Goal: Information Seeking & Learning: Understand process/instructions

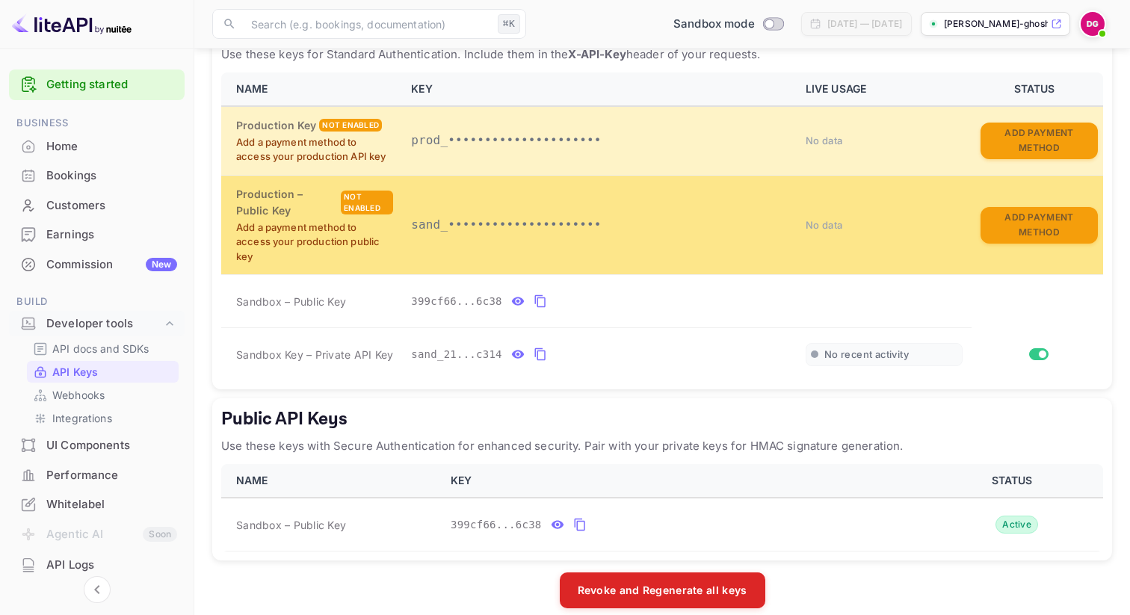
scroll to position [329, 0]
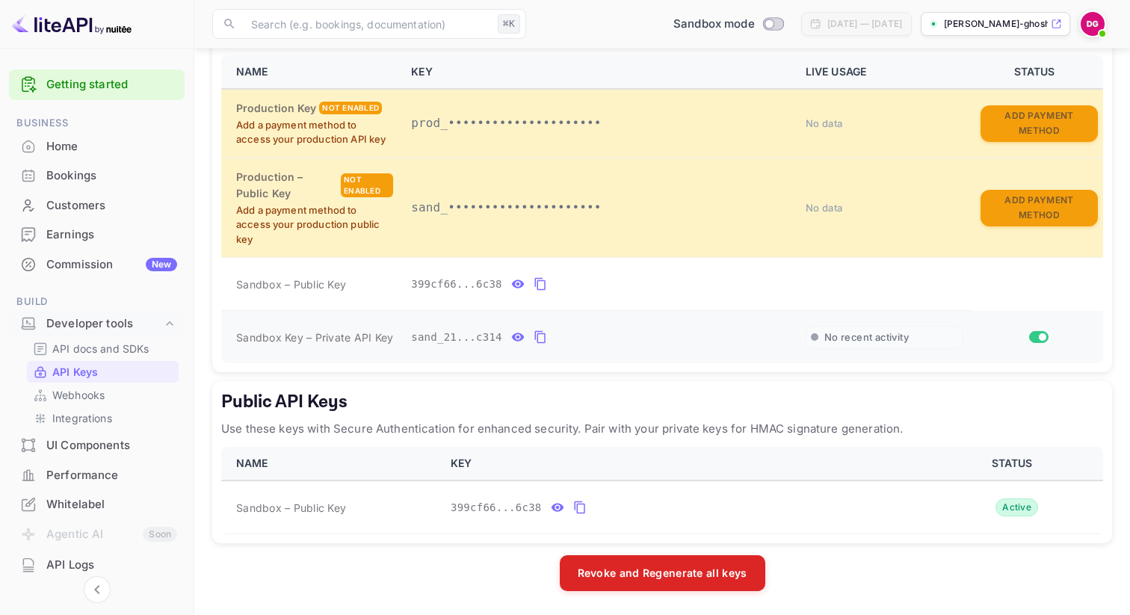
click at [540, 335] on icon "private api keys table" at bounding box center [540, 337] width 13 height 18
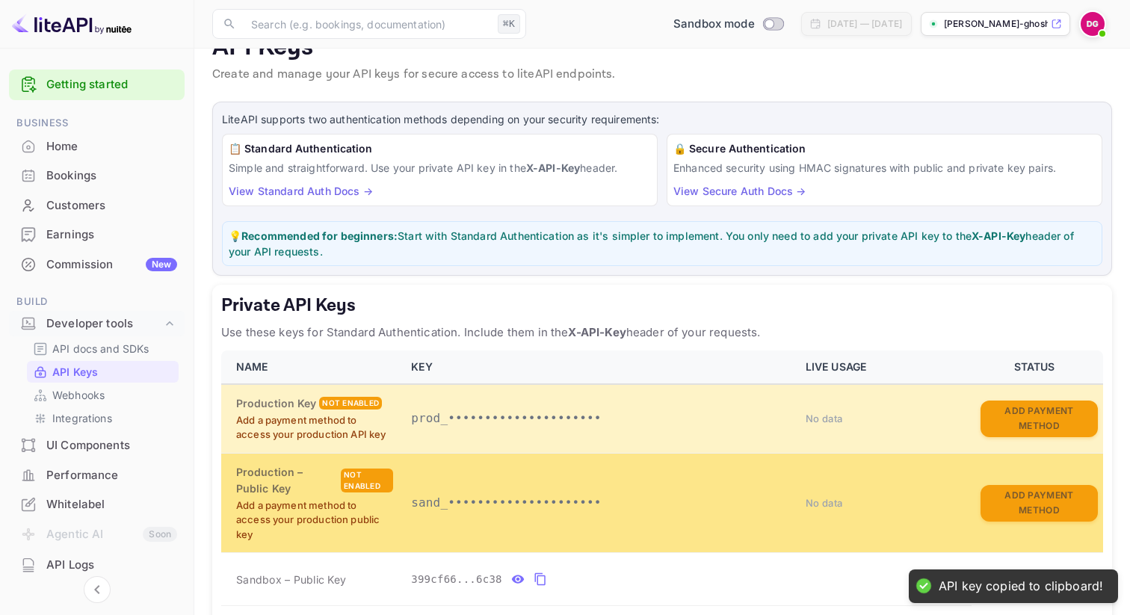
scroll to position [0, 0]
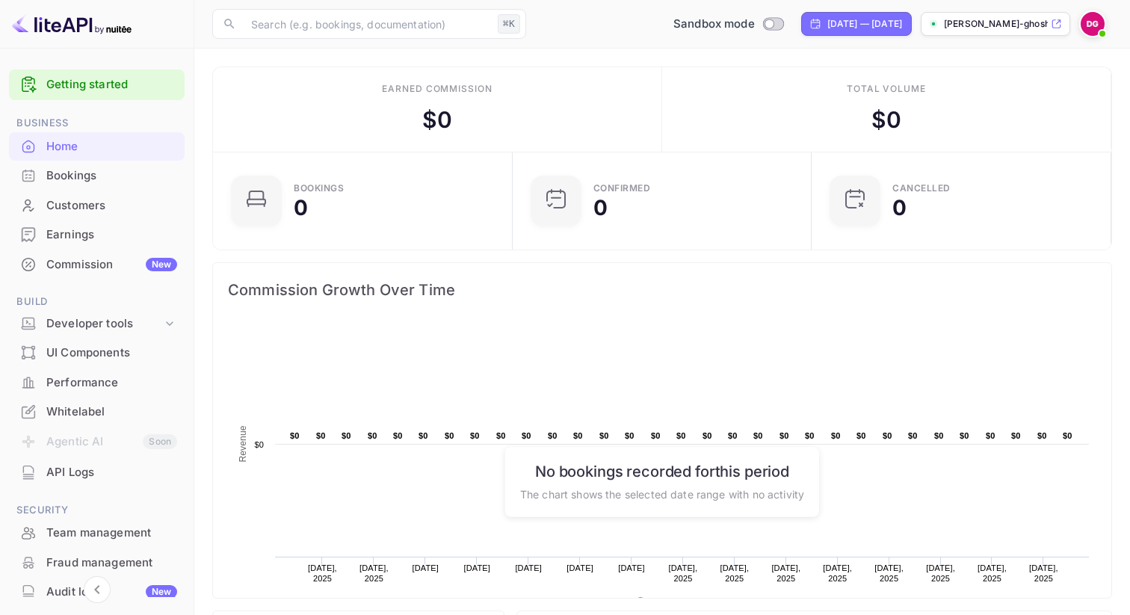
click at [135, 171] on div "Bookings" at bounding box center [111, 175] width 131 height 17
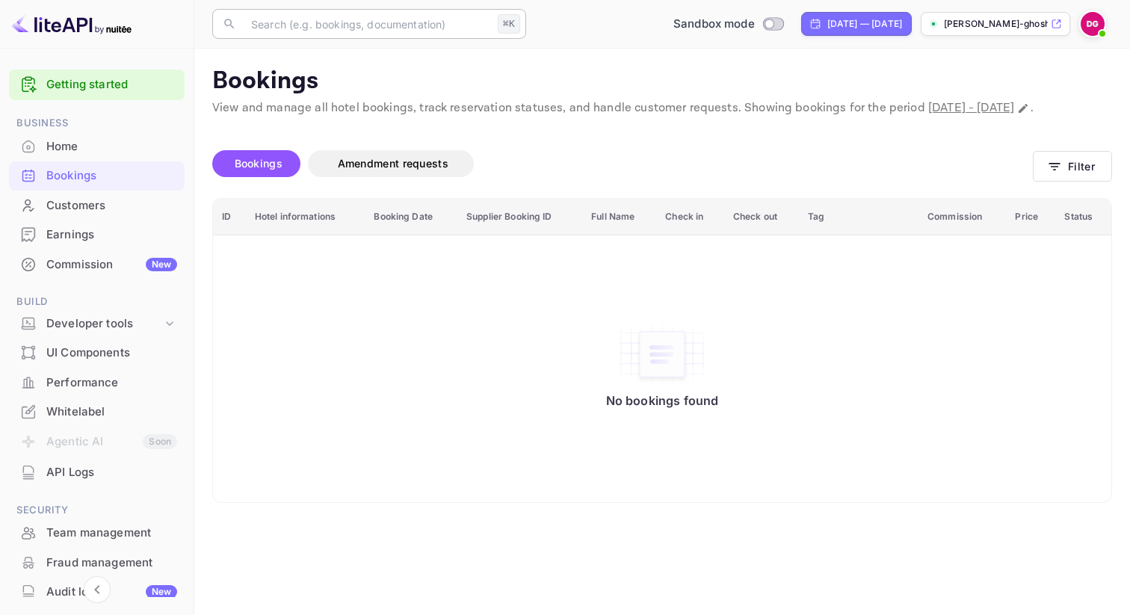
click at [286, 35] on input "text" at bounding box center [367, 24] width 250 height 30
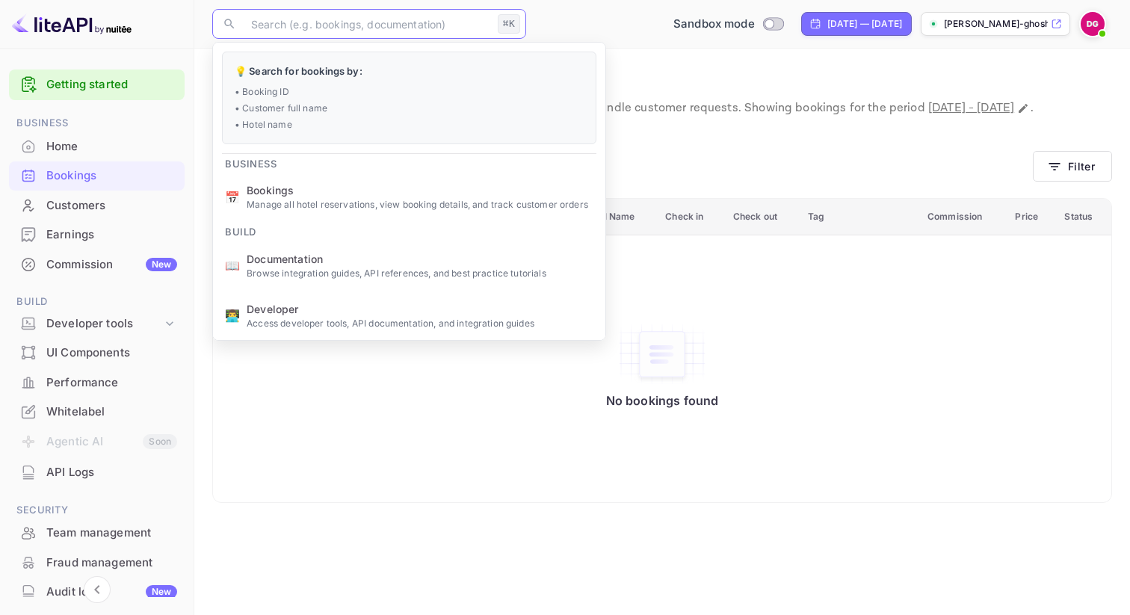
click at [753, 80] on p "Bookings" at bounding box center [662, 82] width 900 height 30
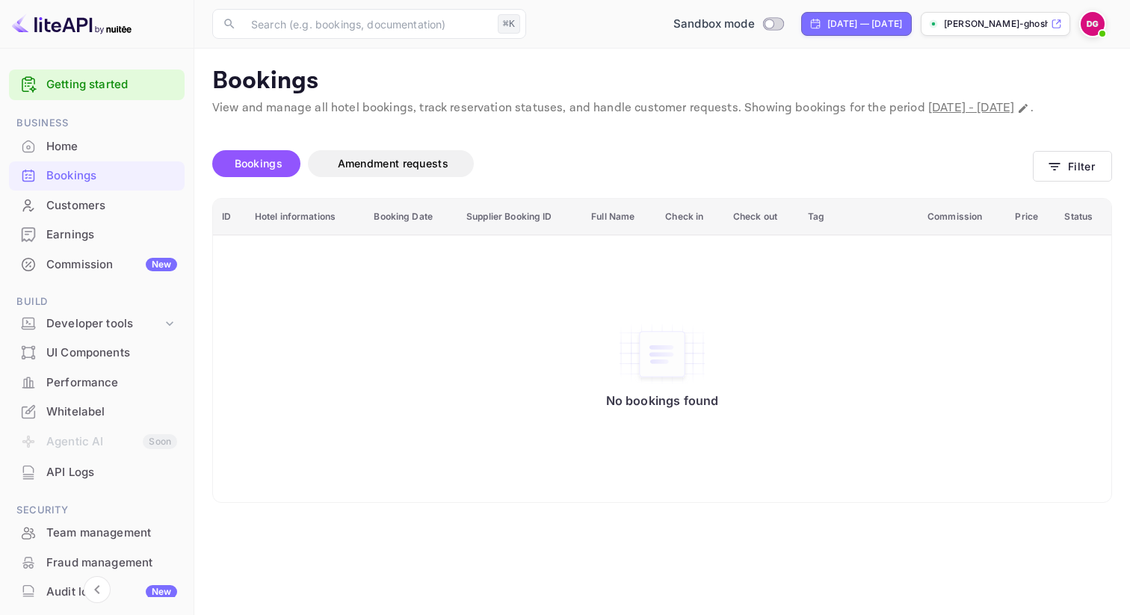
click at [1004, 17] on p "[PERSON_NAME]-ghosh-3md1i.n..." at bounding box center [996, 23] width 104 height 13
click at [552, 159] on div "Bookings Amendment requests" at bounding box center [622, 166] width 821 height 63
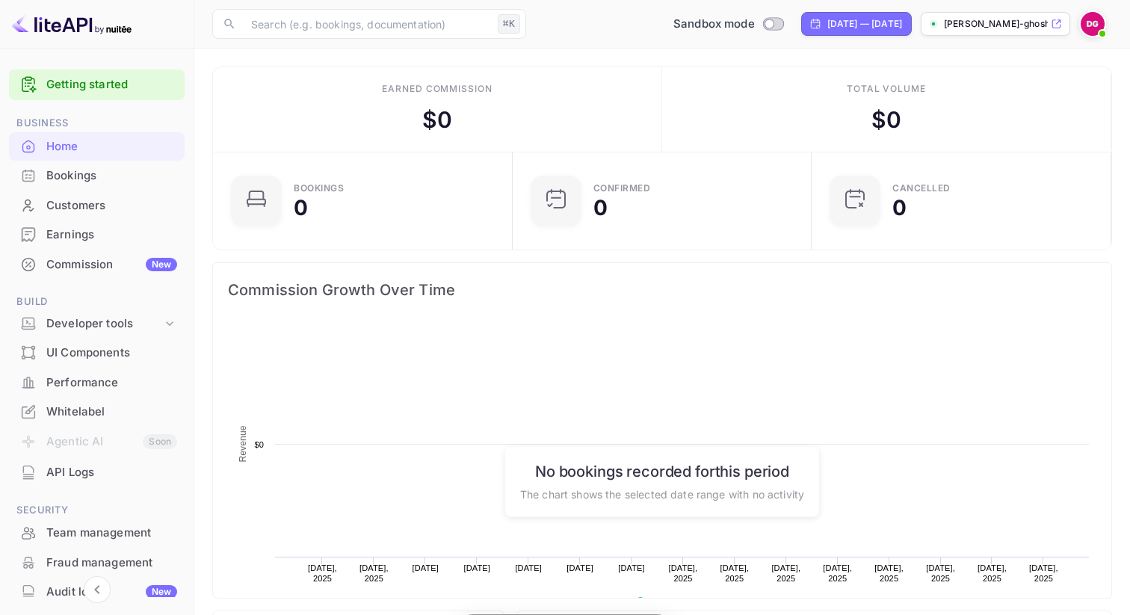
scroll to position [243, 291]
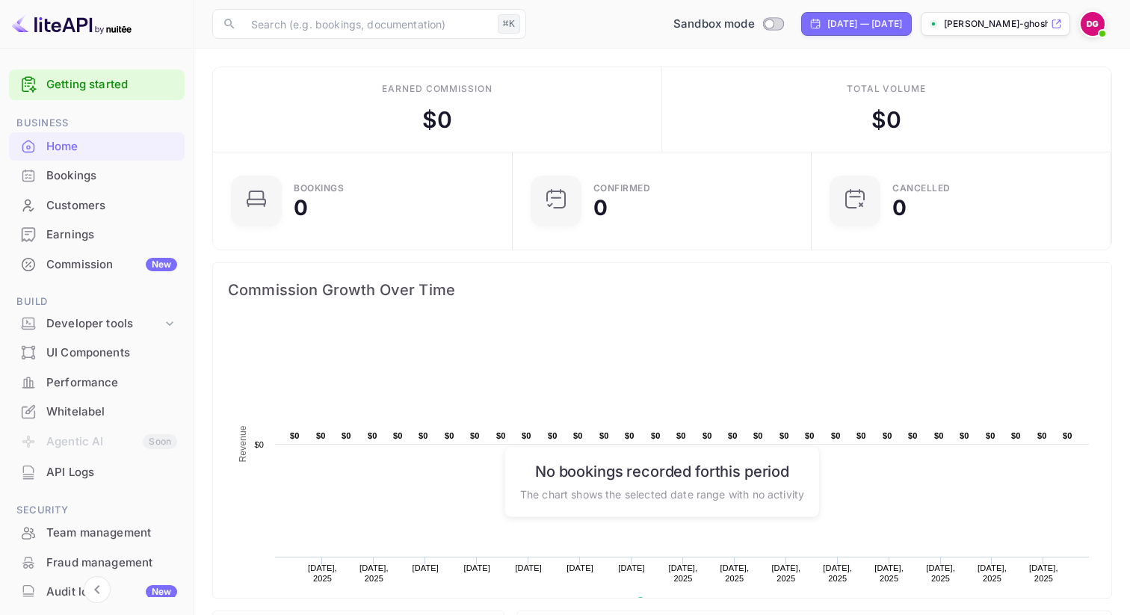
click at [74, 40] on div at bounding box center [97, 24] width 194 height 49
click at [74, 30] on img at bounding box center [72, 24] width 120 height 24
click at [70, 83] on link "Getting started" at bounding box center [111, 84] width 131 height 17
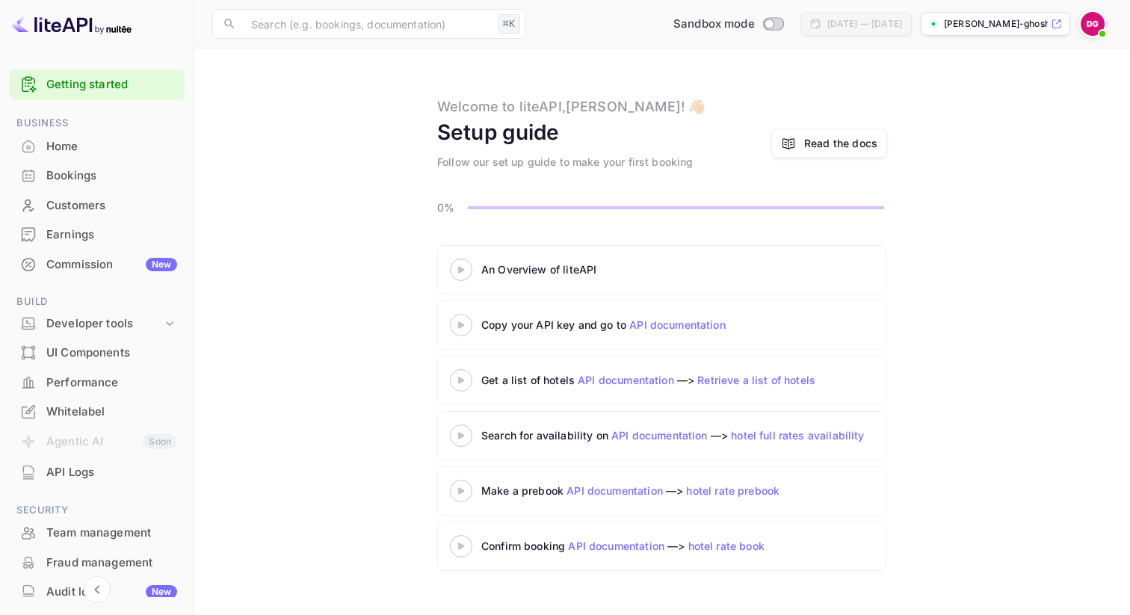
click at [653, 315] on div "Copy your API key and go to API documentation" at bounding box center [652, 325] width 405 height 22
click at [653, 318] on link "API documentation" at bounding box center [677, 324] width 96 height 13
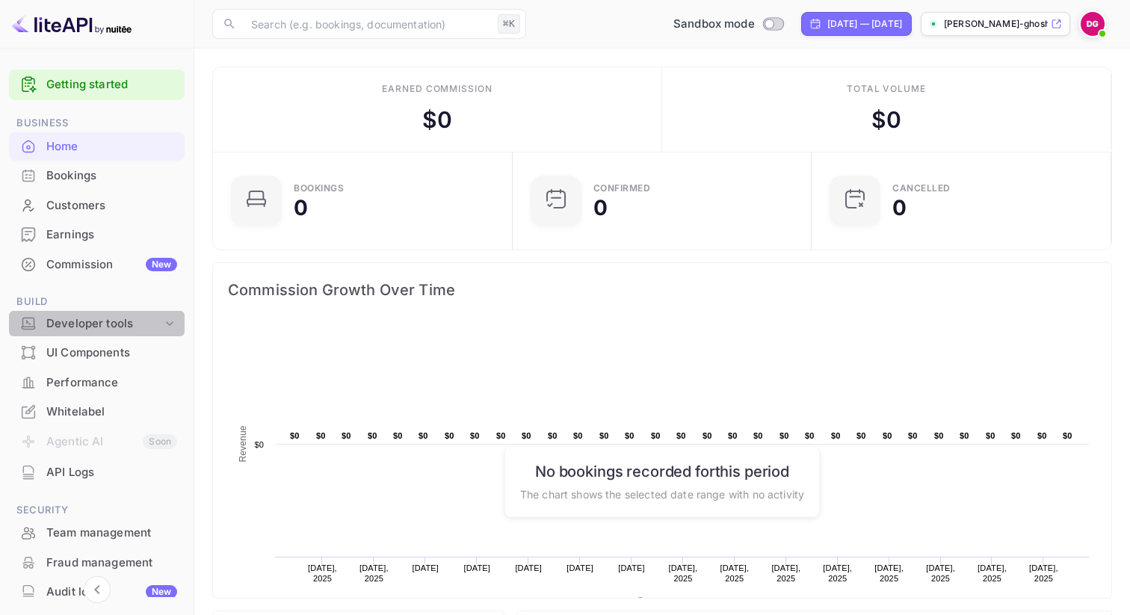
click at [147, 315] on div "Developer tools" at bounding box center [104, 323] width 116 height 17
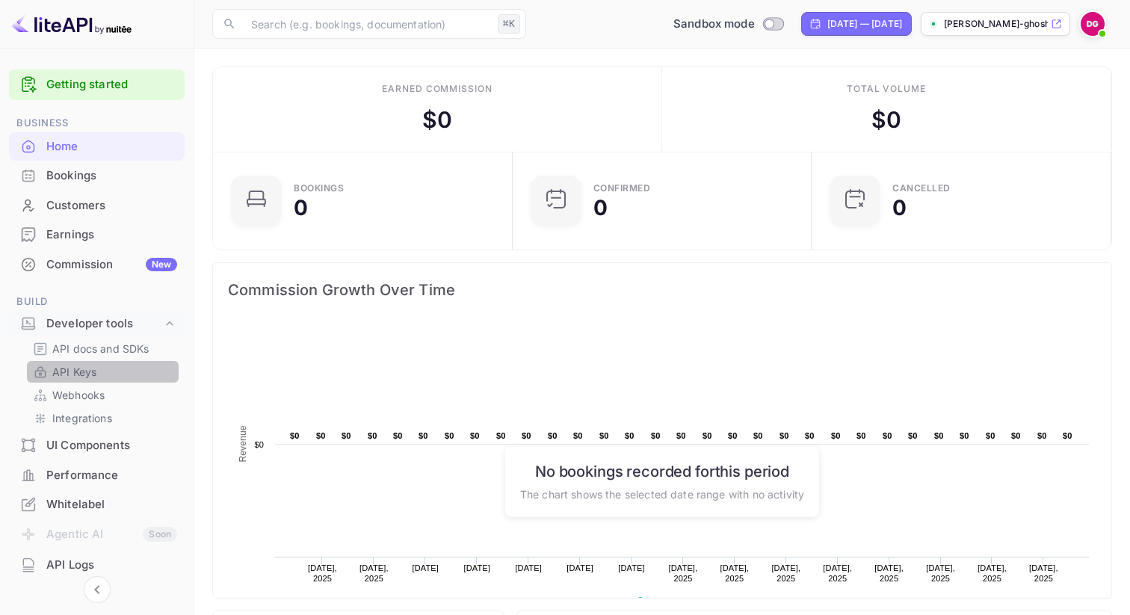
click at [115, 369] on link "API Keys" at bounding box center [103, 372] width 140 height 16
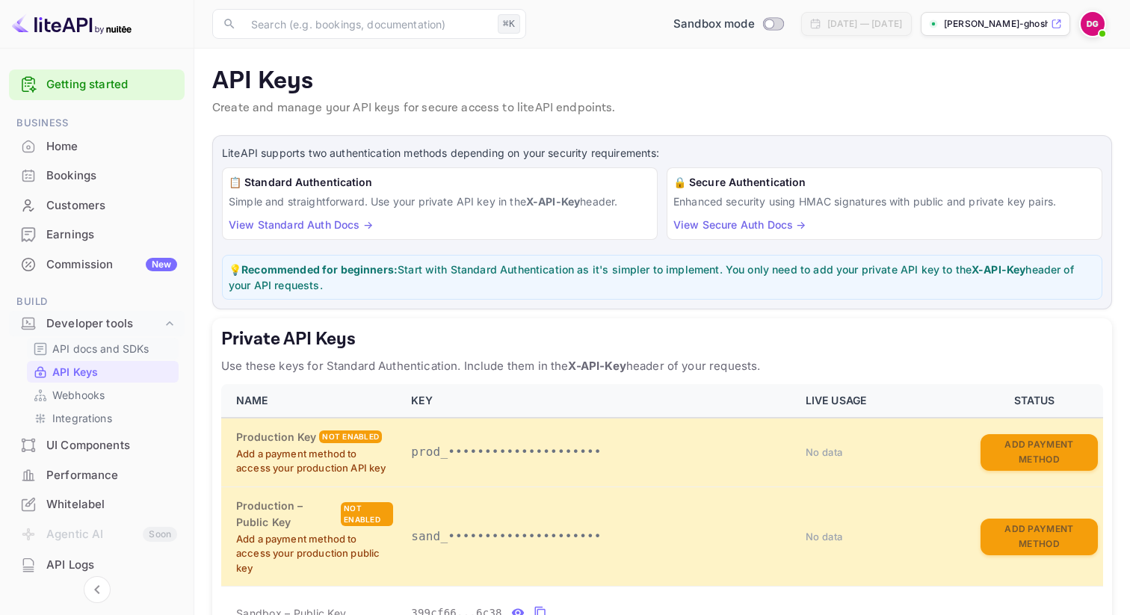
click at [117, 351] on p "API docs and SDKs" at bounding box center [100, 349] width 97 height 16
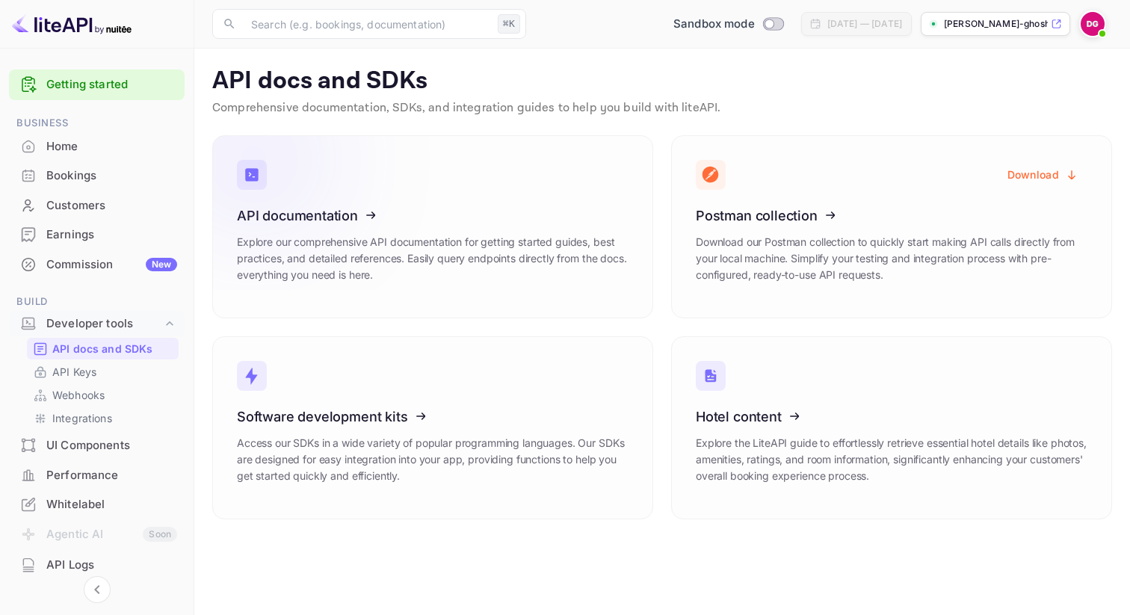
click at [377, 206] on icon at bounding box center [329, 213] width 232 height 154
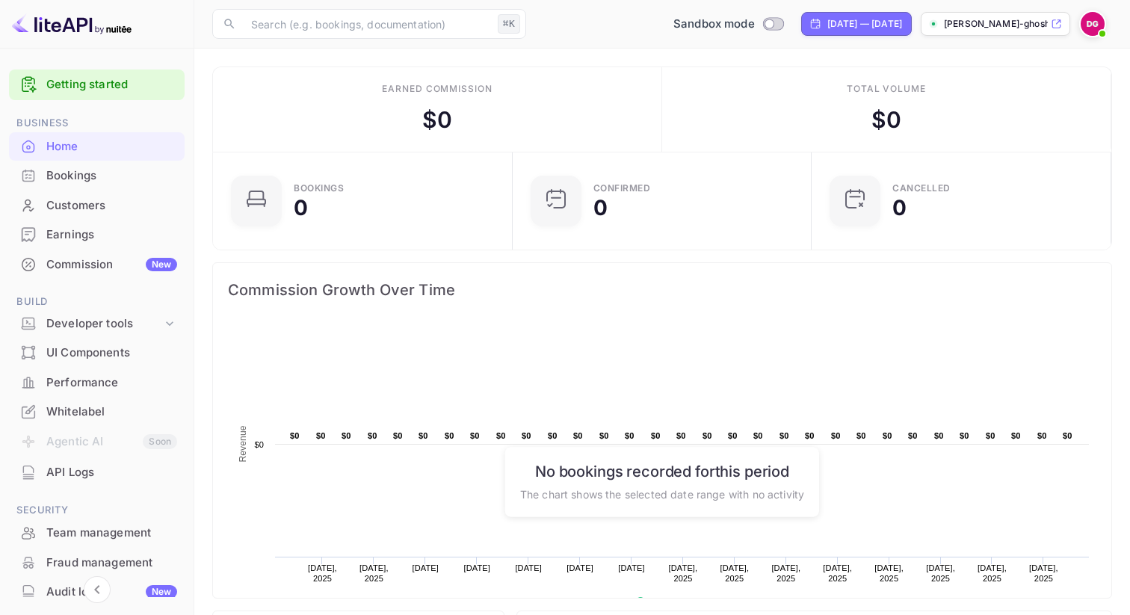
click at [128, 336] on li "Developer tools" at bounding box center [97, 324] width 176 height 28
click at [129, 324] on div "Developer tools" at bounding box center [104, 323] width 116 height 17
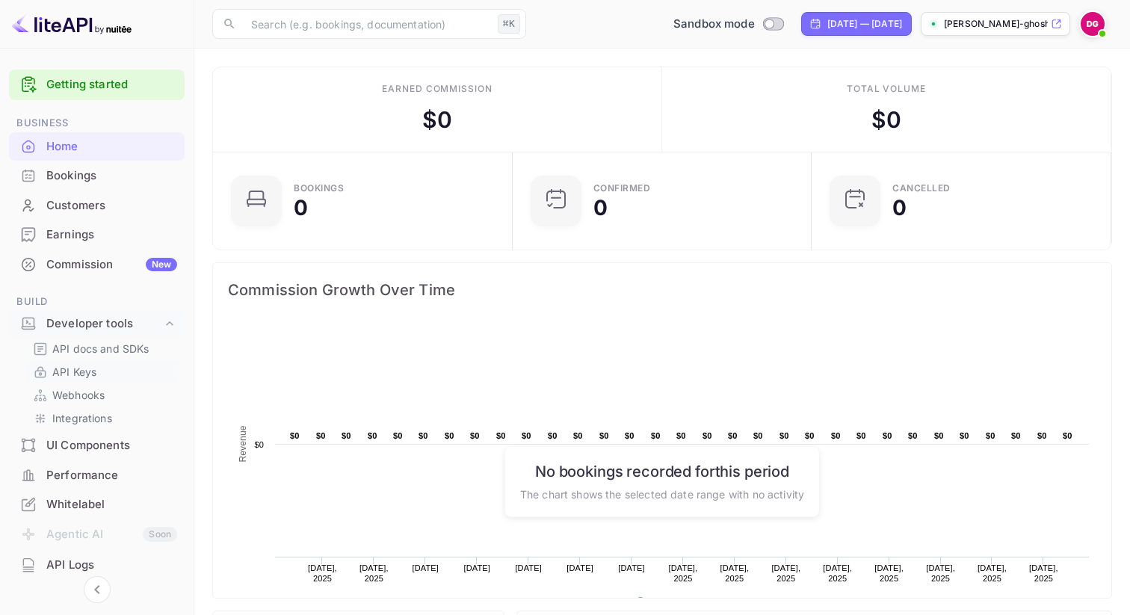
click at [102, 375] on link "API Keys" at bounding box center [103, 372] width 140 height 16
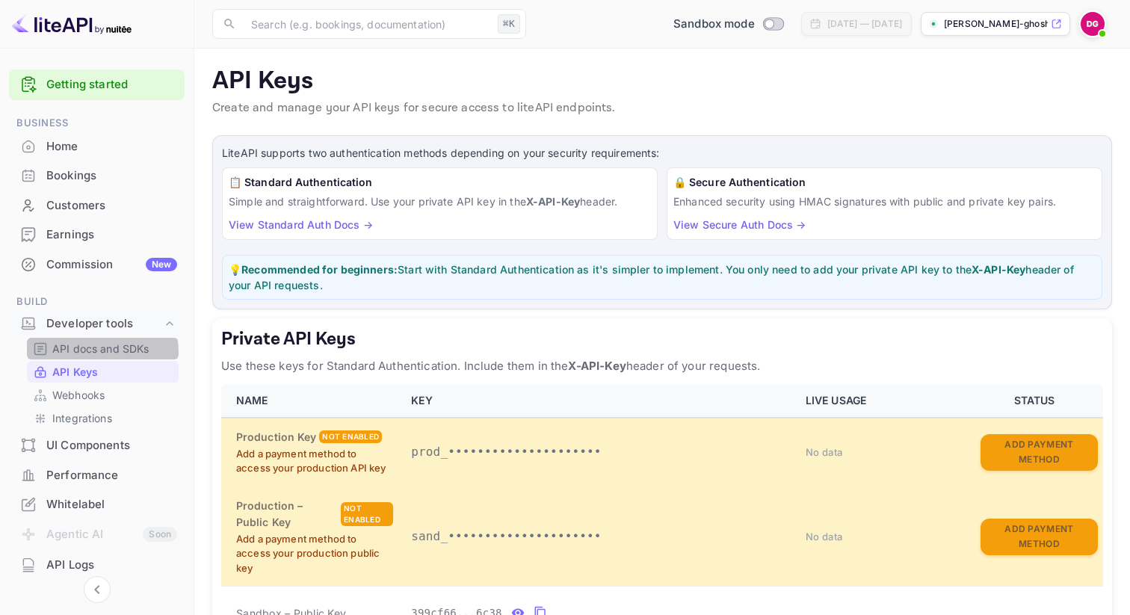
click at [102, 352] on p "API docs and SDKs" at bounding box center [100, 349] width 97 height 16
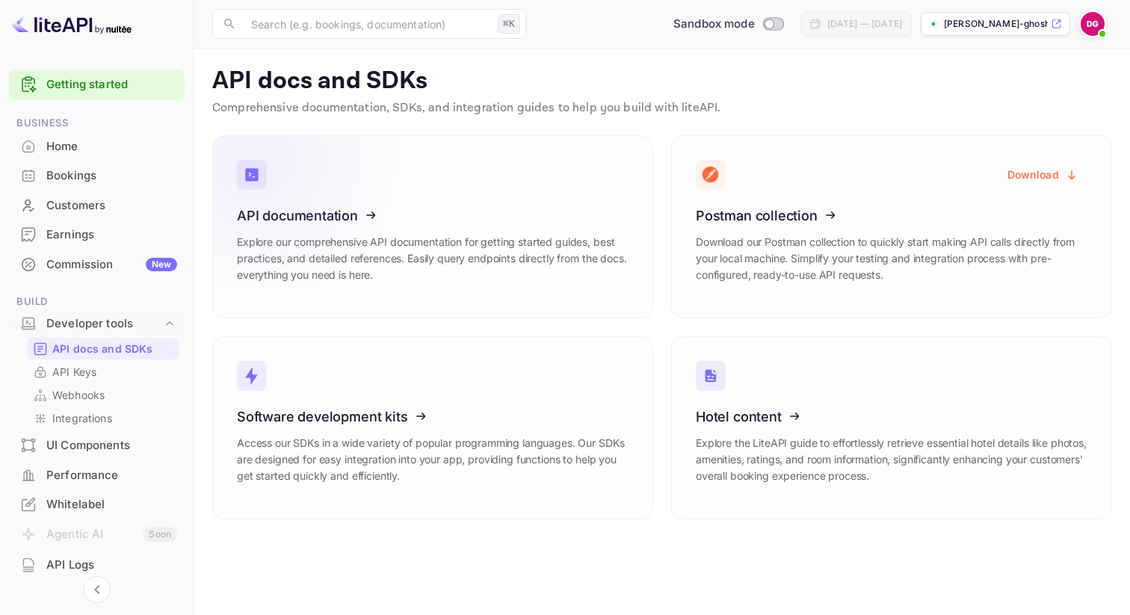
click at [482, 271] on p "Explore our comprehensive API documentation for getting started guides, best pr…" at bounding box center [433, 258] width 392 height 49
